Goal: Task Accomplishment & Management: Use online tool/utility

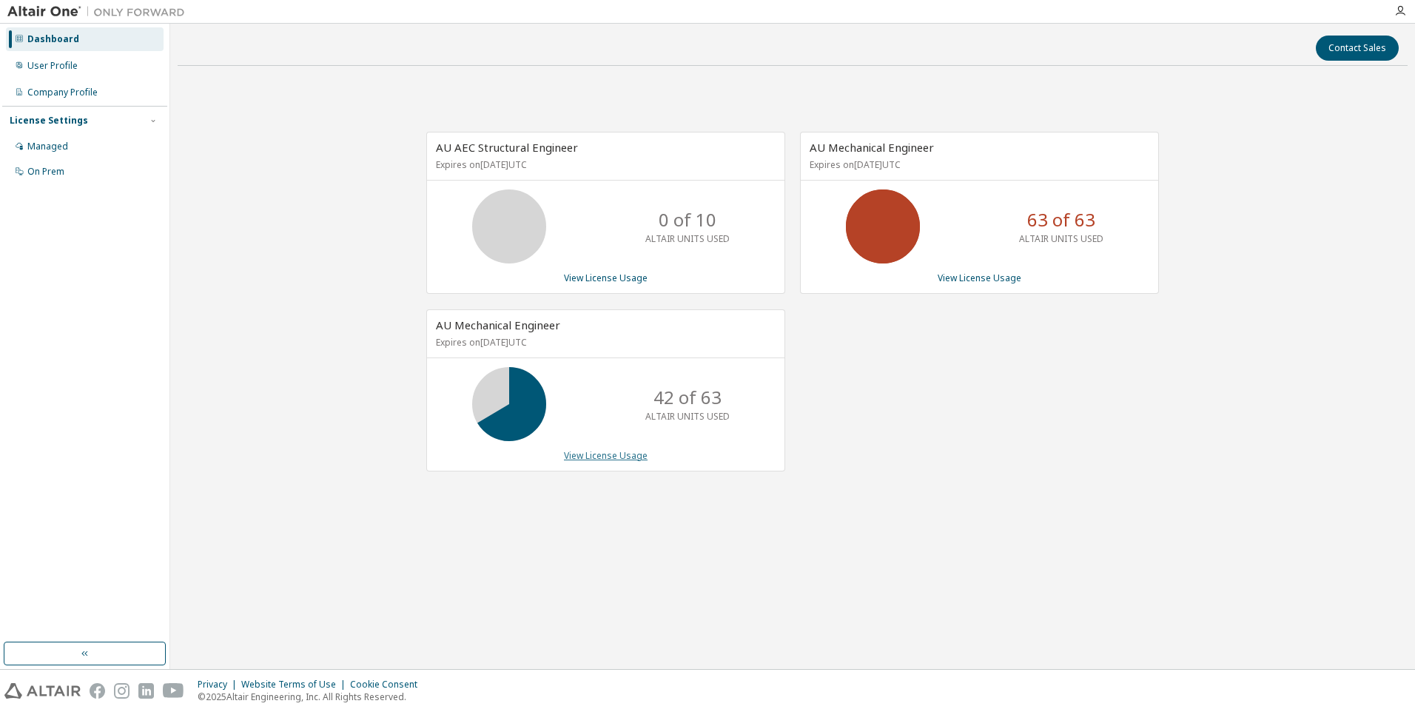
click at [617, 457] on link "View License Usage" at bounding box center [606, 455] width 84 height 13
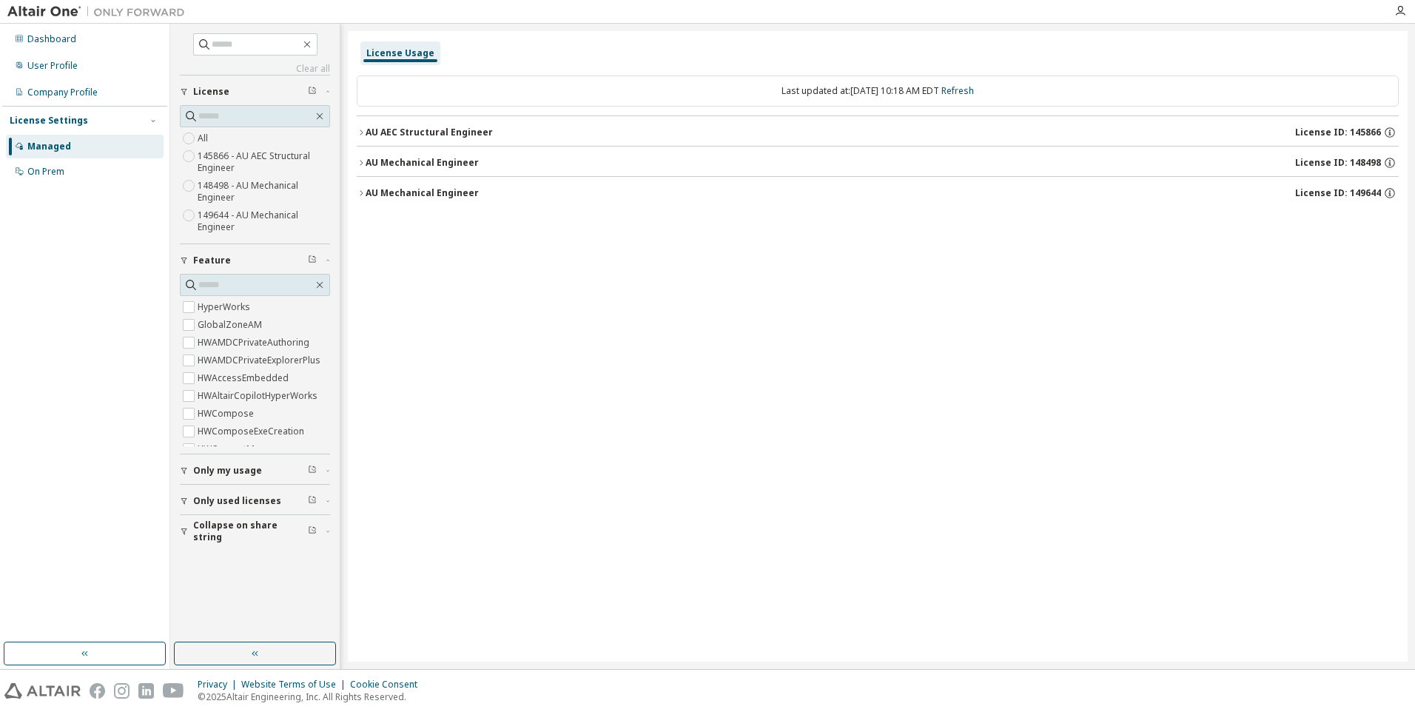
click at [360, 195] on icon "button" at bounding box center [361, 193] width 9 height 9
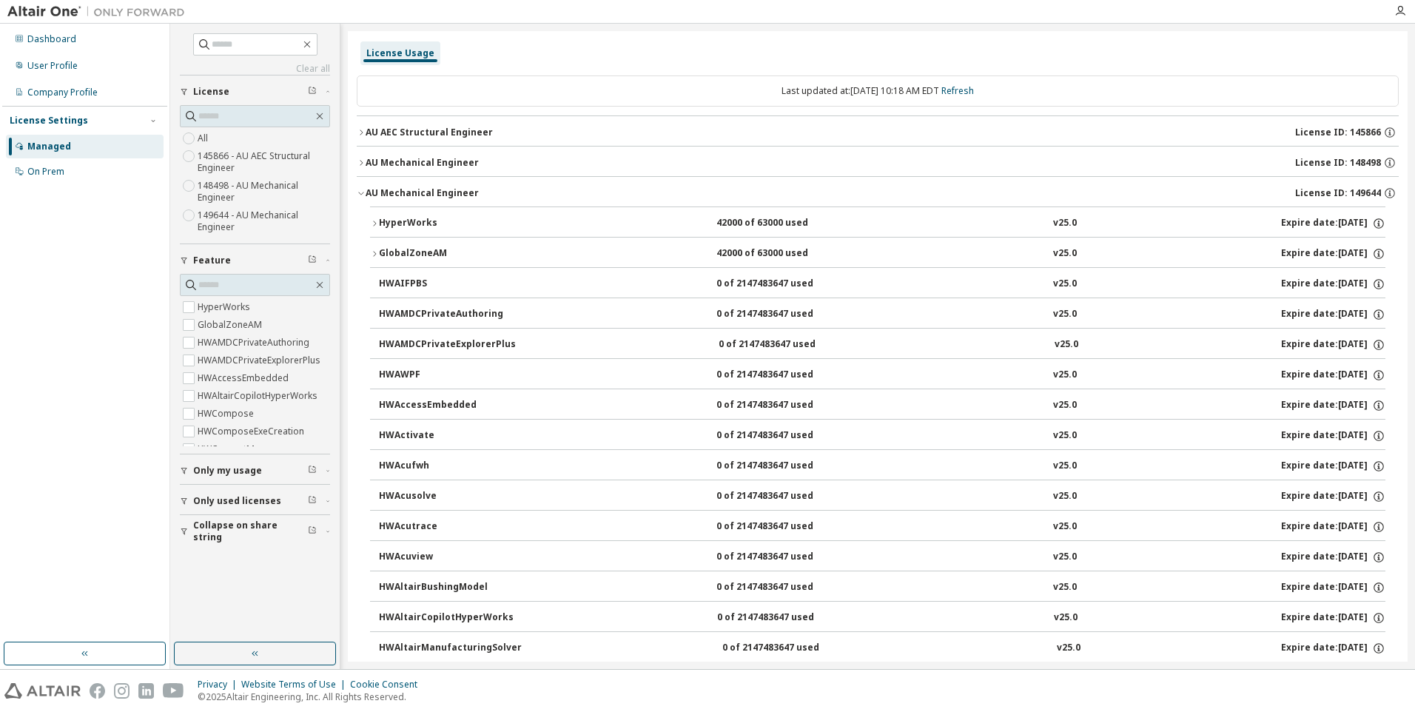
click at [398, 218] on div "HyperWorks" at bounding box center [445, 223] width 133 height 13
